Goal: Obtain resource: Download file/media

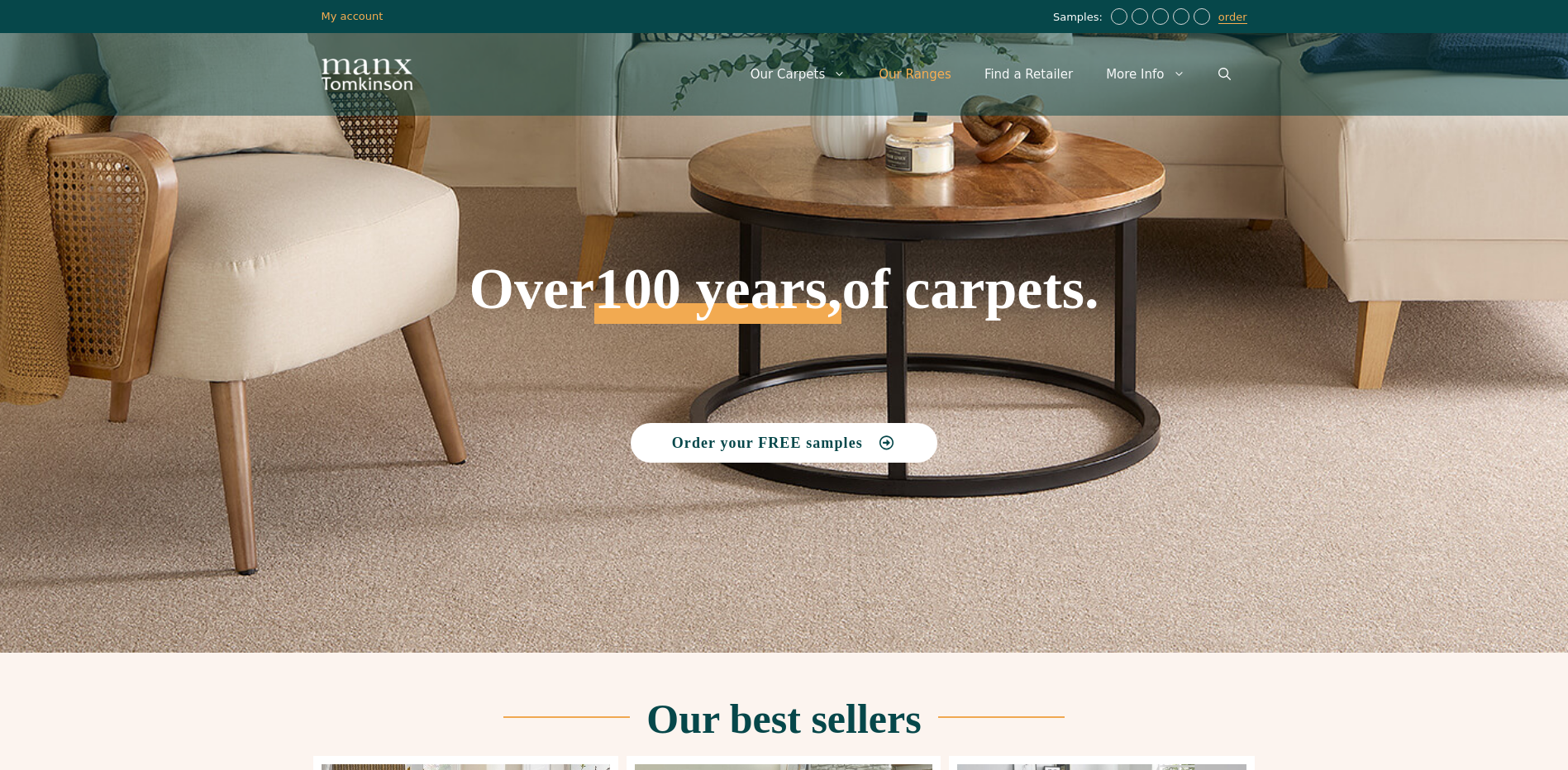
click at [928, 73] on link "Our Ranges" at bounding box center [915, 74] width 106 height 50
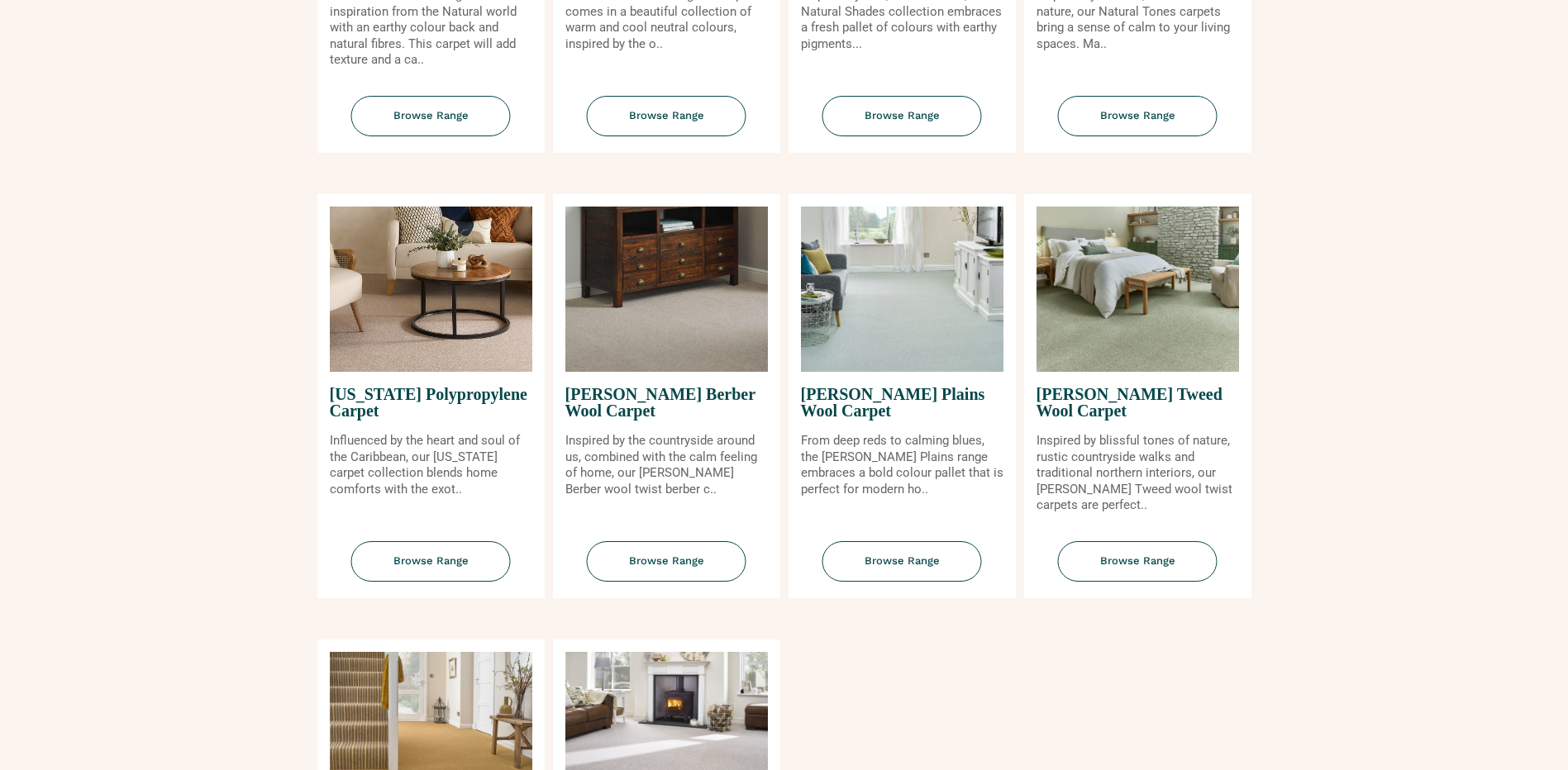
scroll to position [1487, 0]
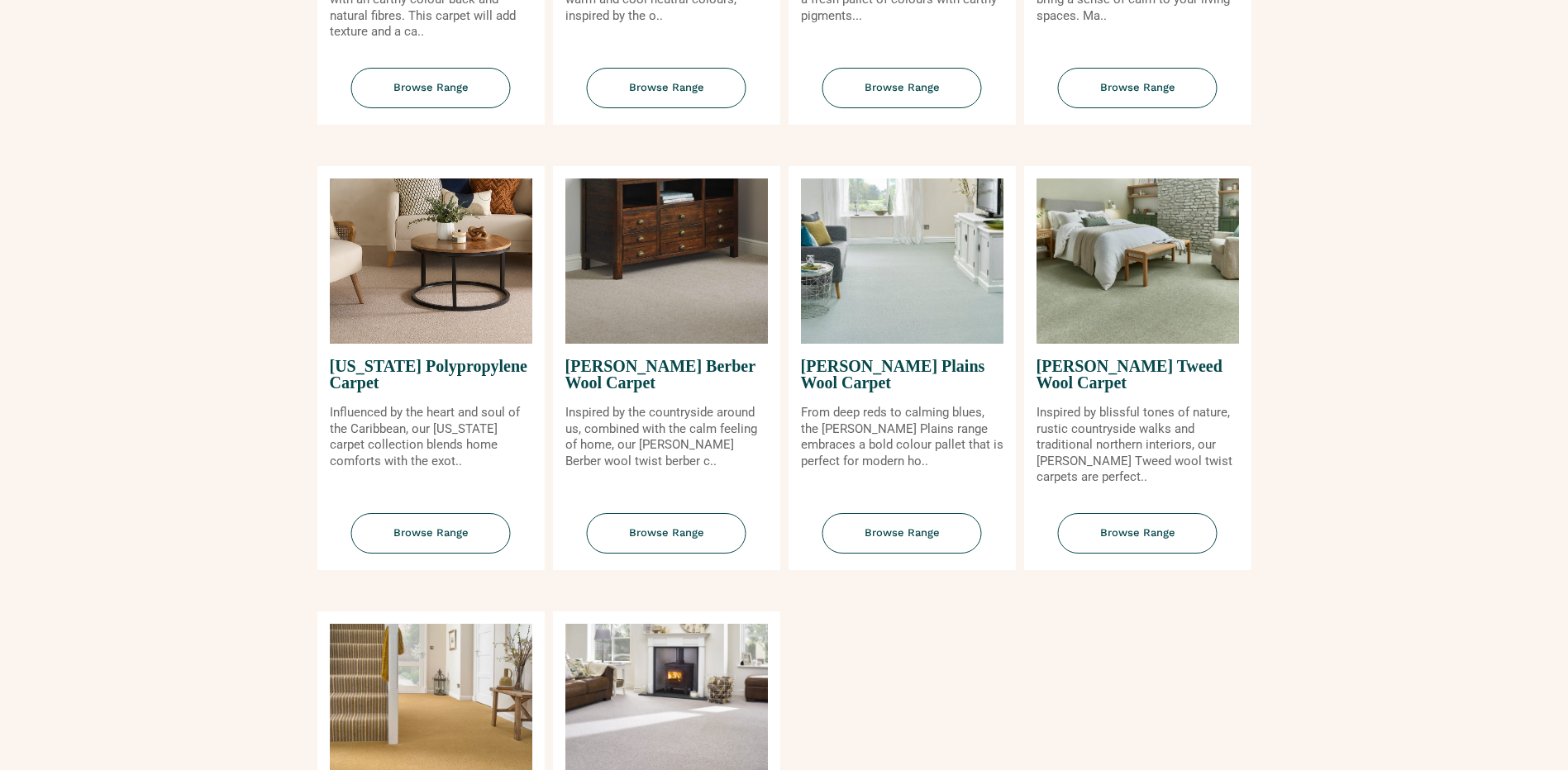
click at [679, 295] on img at bounding box center [666, 261] width 203 height 165
drag, startPoint x: 669, startPoint y: 544, endPoint x: 677, endPoint y: 539, distance: 9.4
click at [670, 544] on span "Browse Range" at bounding box center [666, 532] width 160 height 40
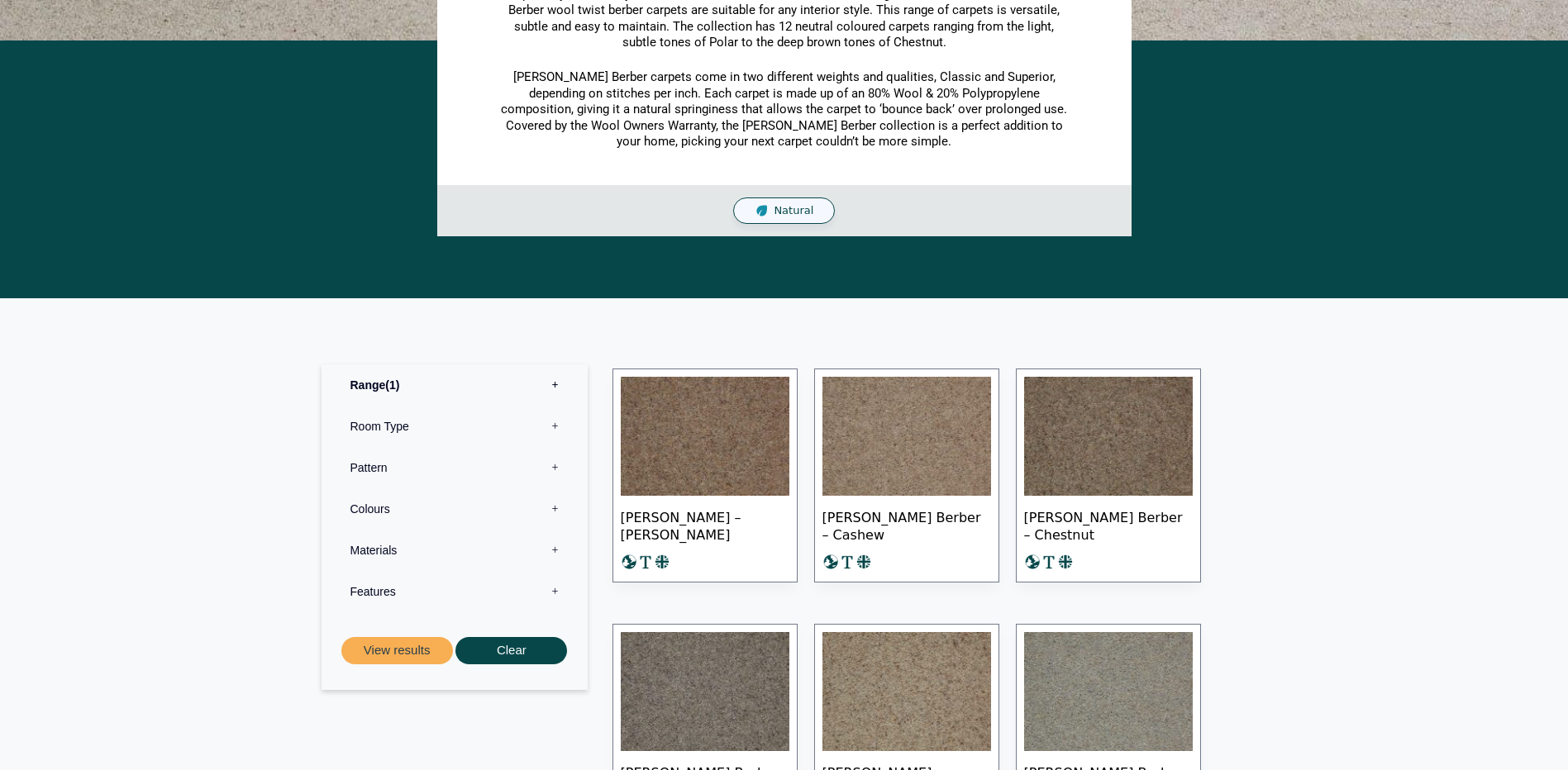
scroll to position [496, 0]
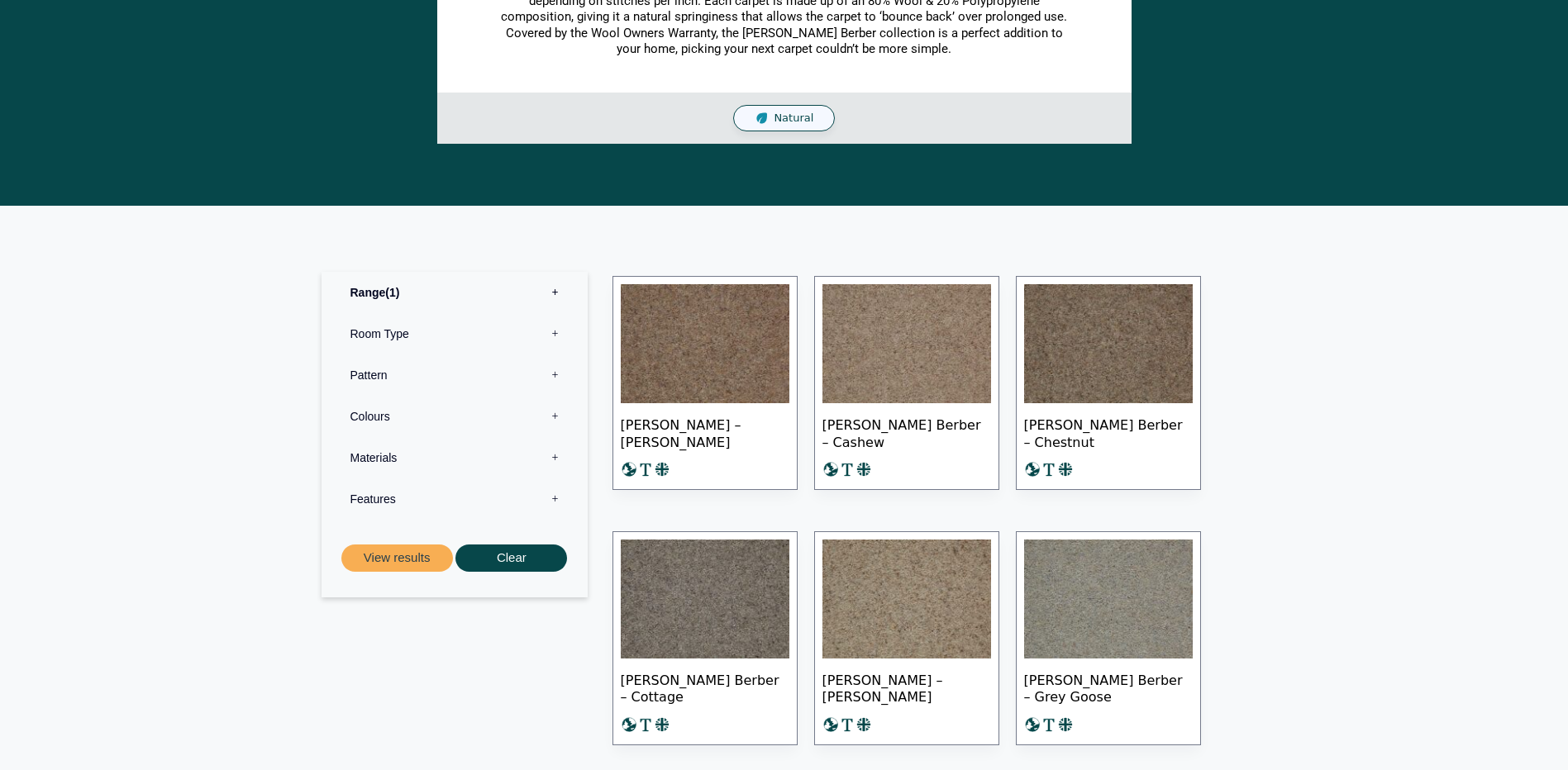
click at [734, 330] on img at bounding box center [704, 344] width 168 height 119
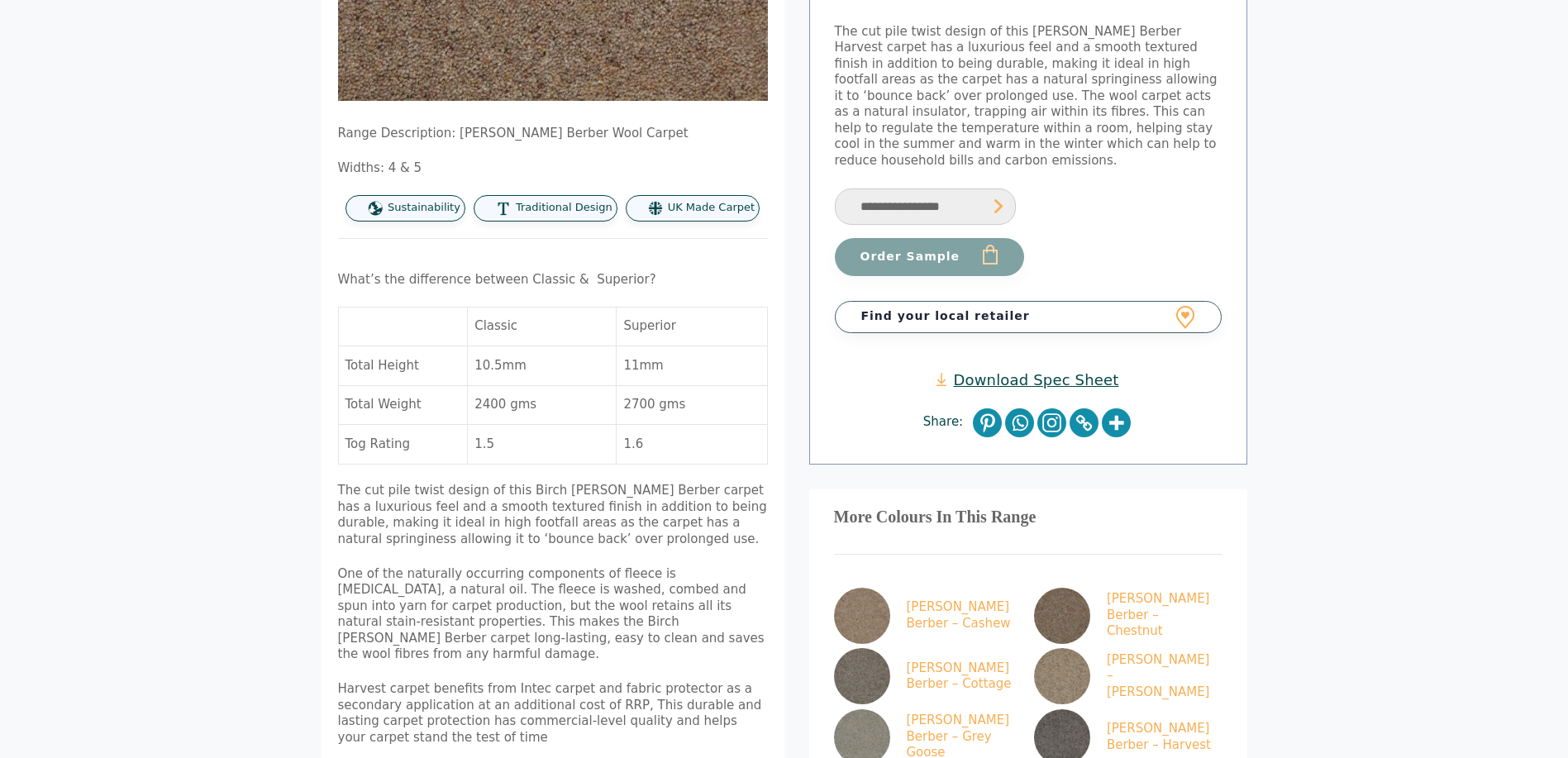
scroll to position [331, 0]
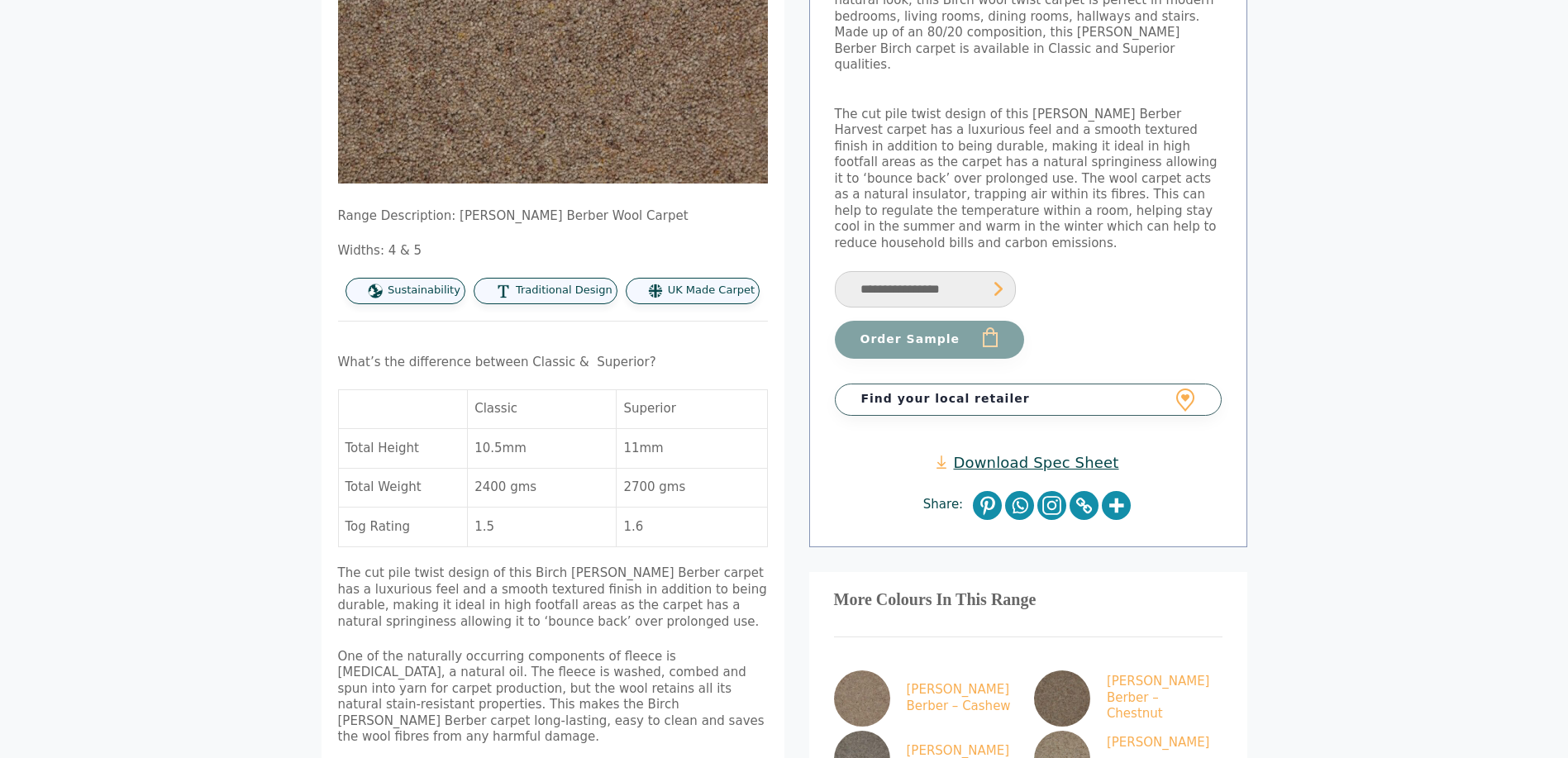
click at [1069, 453] on link "Download Spec Sheet" at bounding box center [1027, 462] width 182 height 19
